Goal: Information Seeking & Learning: Find specific fact

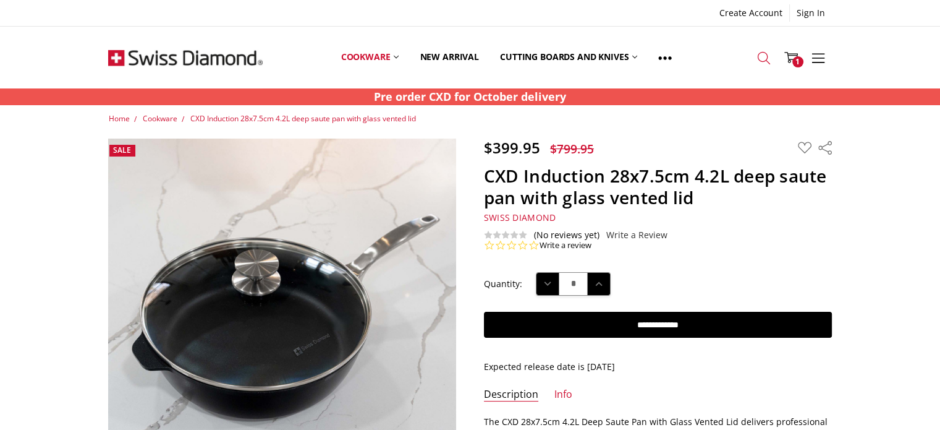
click at [762, 61] on icon at bounding box center [764, 58] width 14 height 14
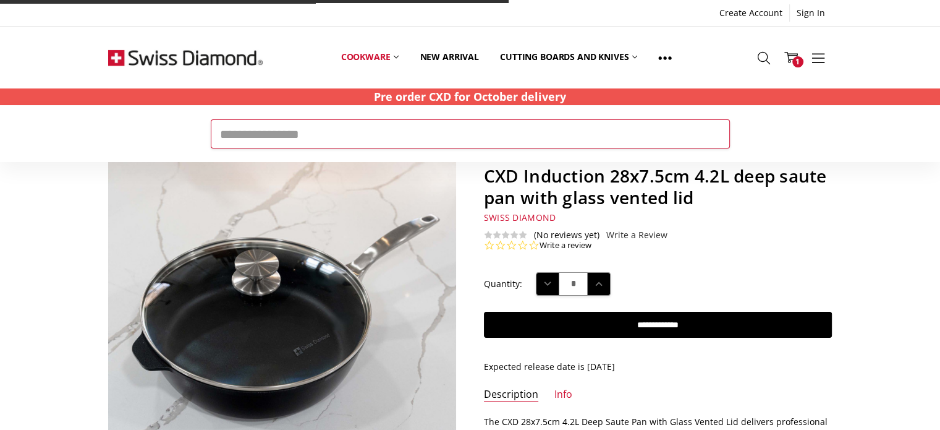
click at [578, 138] on input "Search" at bounding box center [470, 133] width 519 height 28
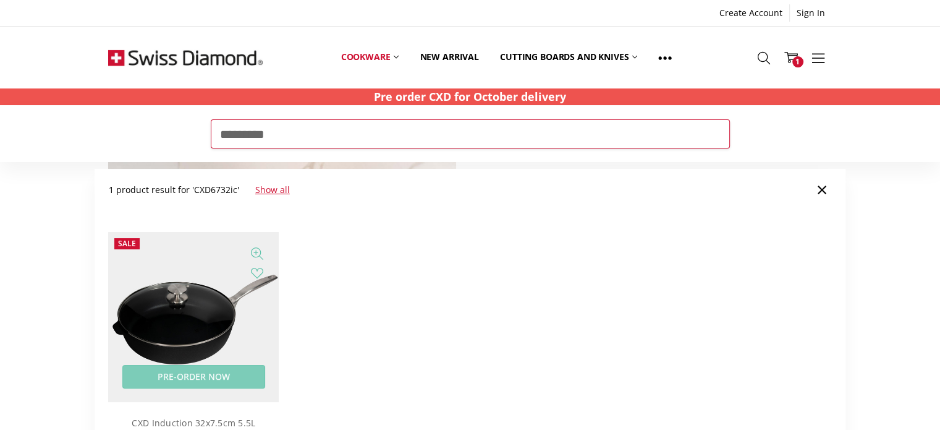
type input "*********"
click at [221, 276] on img at bounding box center [193, 317] width 171 height 171
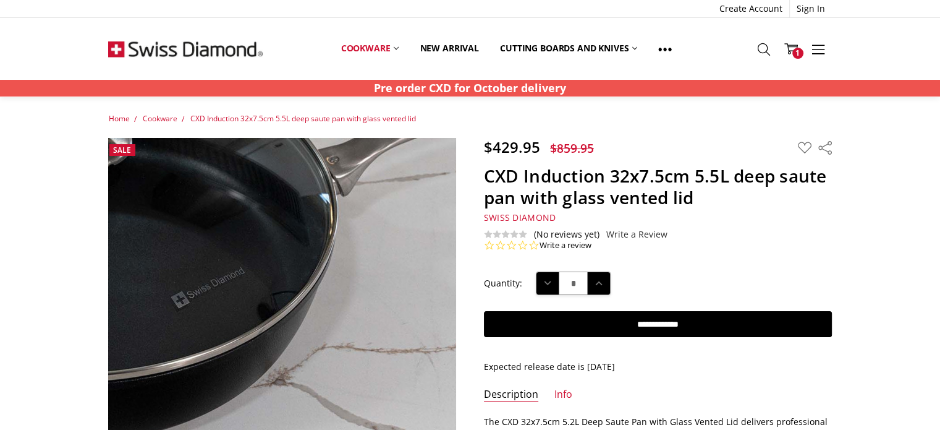
scroll to position [371, 0]
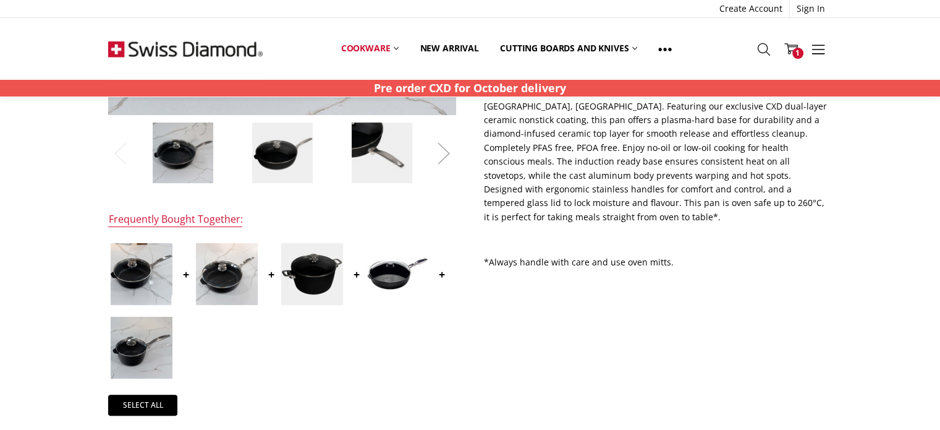
click at [442, 160] on button "Next" at bounding box center [444, 154] width 25 height 38
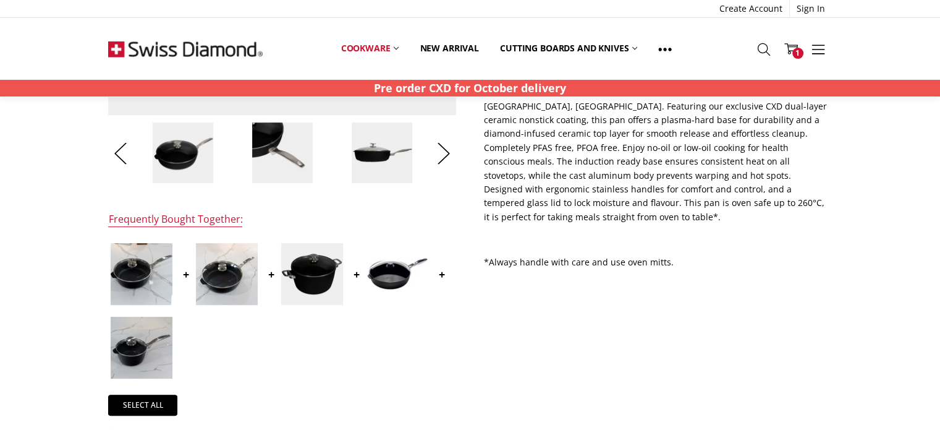
click at [396, 163] on img at bounding box center [382, 153] width 62 height 62
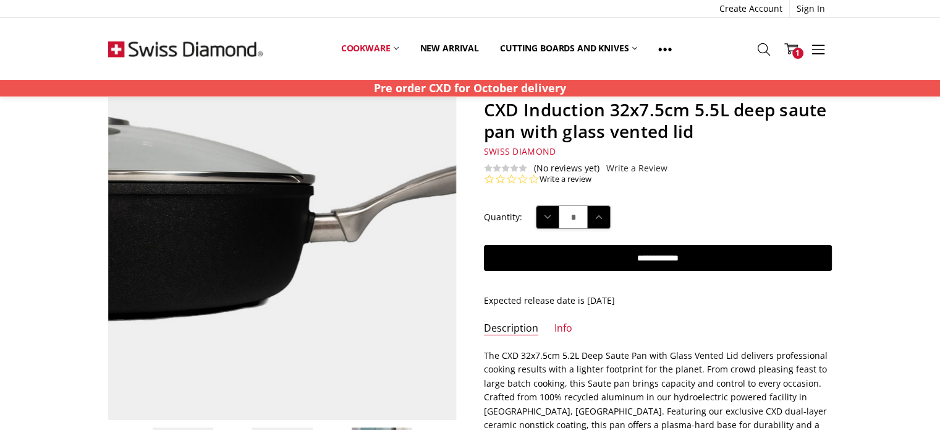
scroll to position [62, 0]
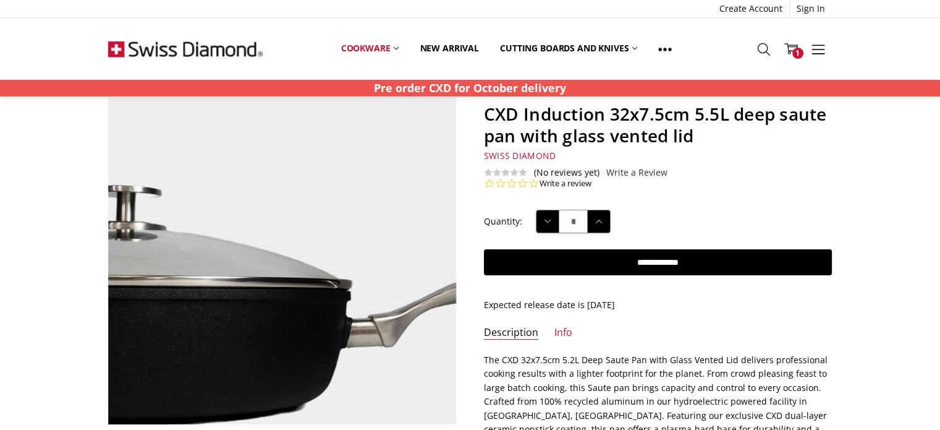
drag, startPoint x: 314, startPoint y: 203, endPoint x: 282, endPoint y: 234, distance: 44.6
click at [282, 234] on img at bounding box center [242, 309] width 791 height 791
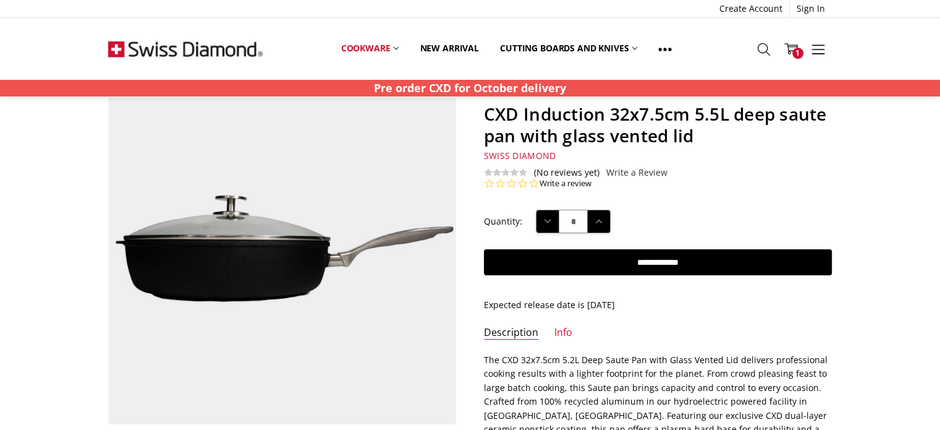
click at [572, 336] on ul "Description Info" at bounding box center [657, 336] width 375 height 21
click at [564, 327] on link "Info" at bounding box center [564, 333] width 18 height 14
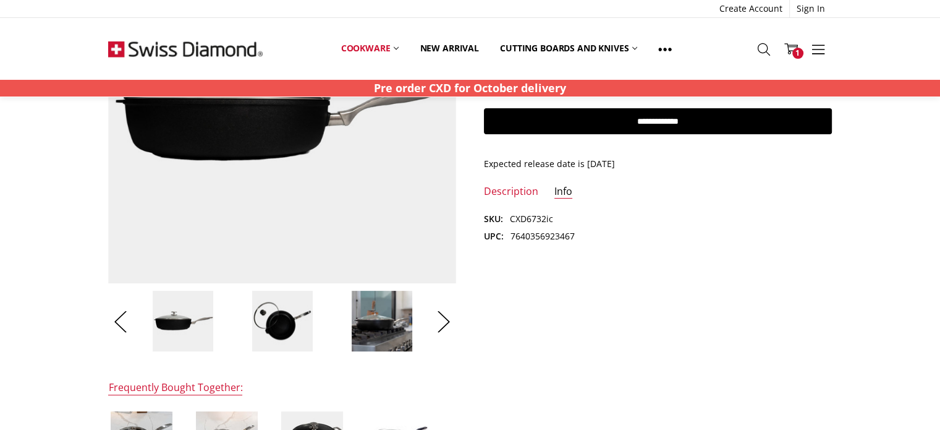
scroll to position [309, 0]
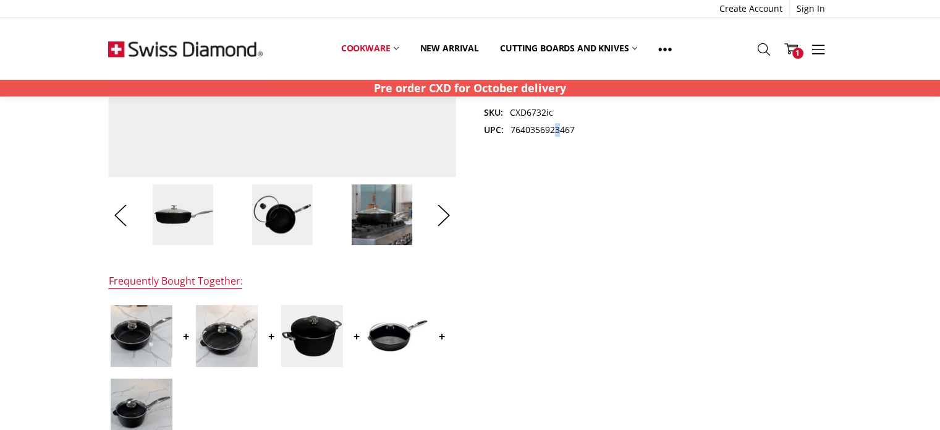
click at [556, 130] on dd "7640356923467" at bounding box center [543, 130] width 64 height 14
click at [551, 130] on dd "7640356923467" at bounding box center [543, 130] width 64 height 14
click at [553, 130] on dd "7640356923467" at bounding box center [543, 130] width 64 height 14
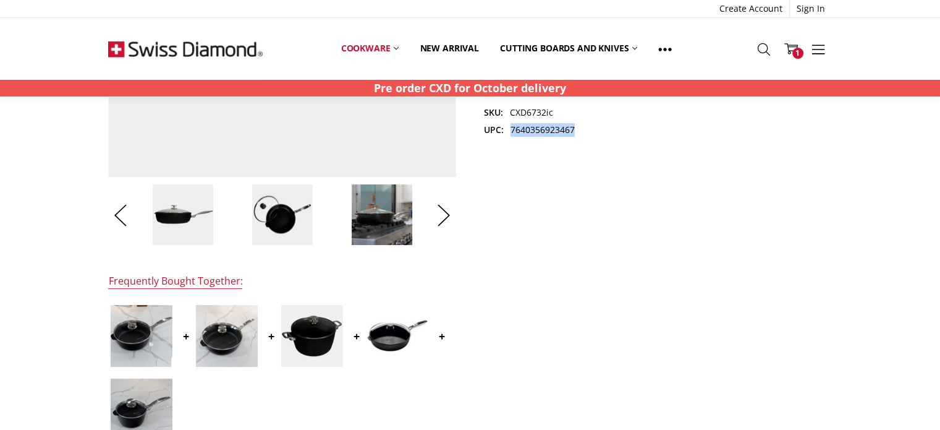
copy dd "7640356923467"
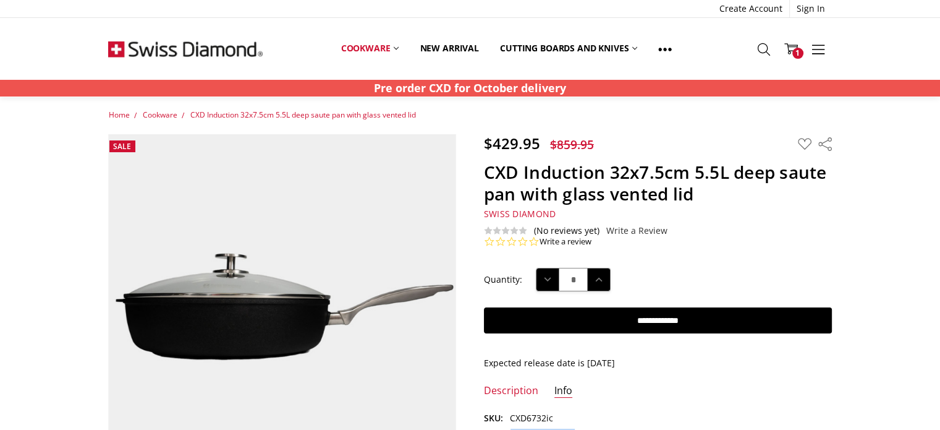
scroll to position [0, 0]
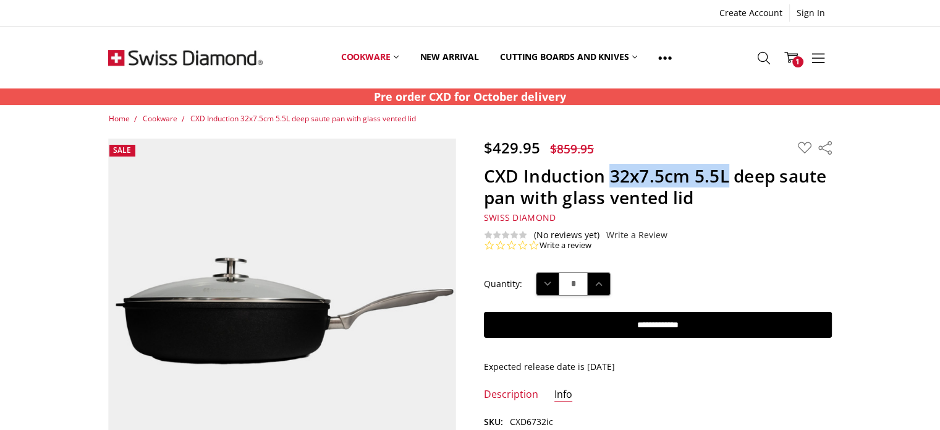
drag, startPoint x: 612, startPoint y: 177, endPoint x: 726, endPoint y: 179, distance: 114.4
click at [726, 179] on h1 "CXD Induction 32x7.5cm 5.5L deep saute pan with glass vented lid" at bounding box center [658, 186] width 348 height 43
copy h1 "32x7.5cm 5.5L"
